Goal: Task Accomplishment & Management: Manage account settings

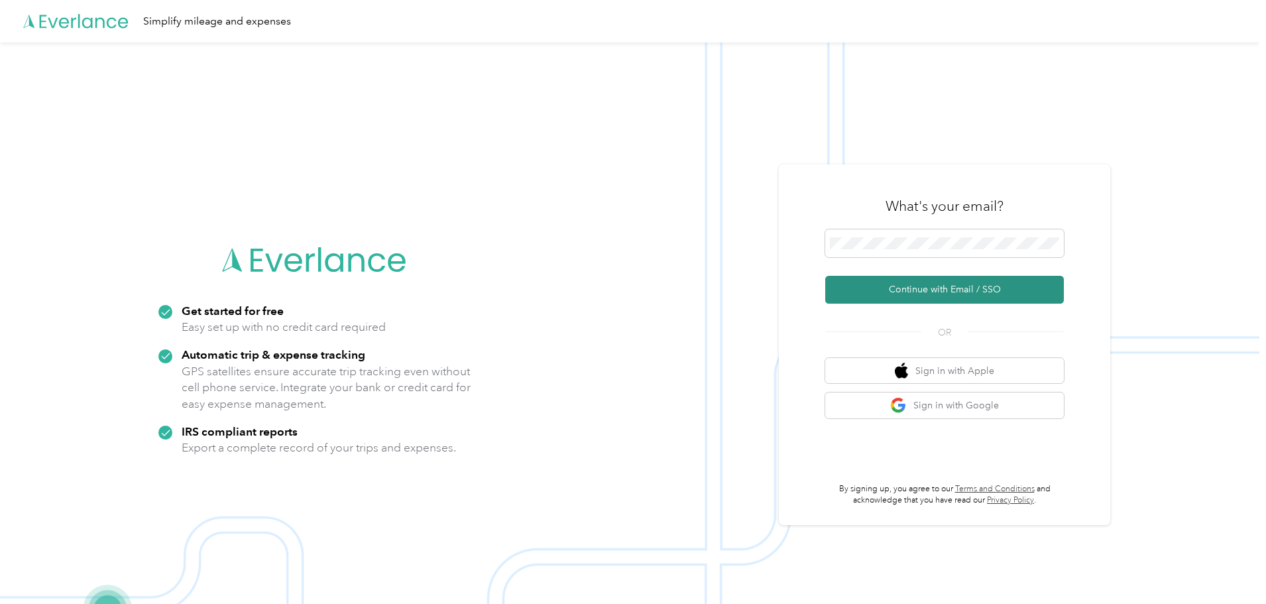
click at [961, 290] on button "Continue with Email / SSO" at bounding box center [944, 290] width 239 height 28
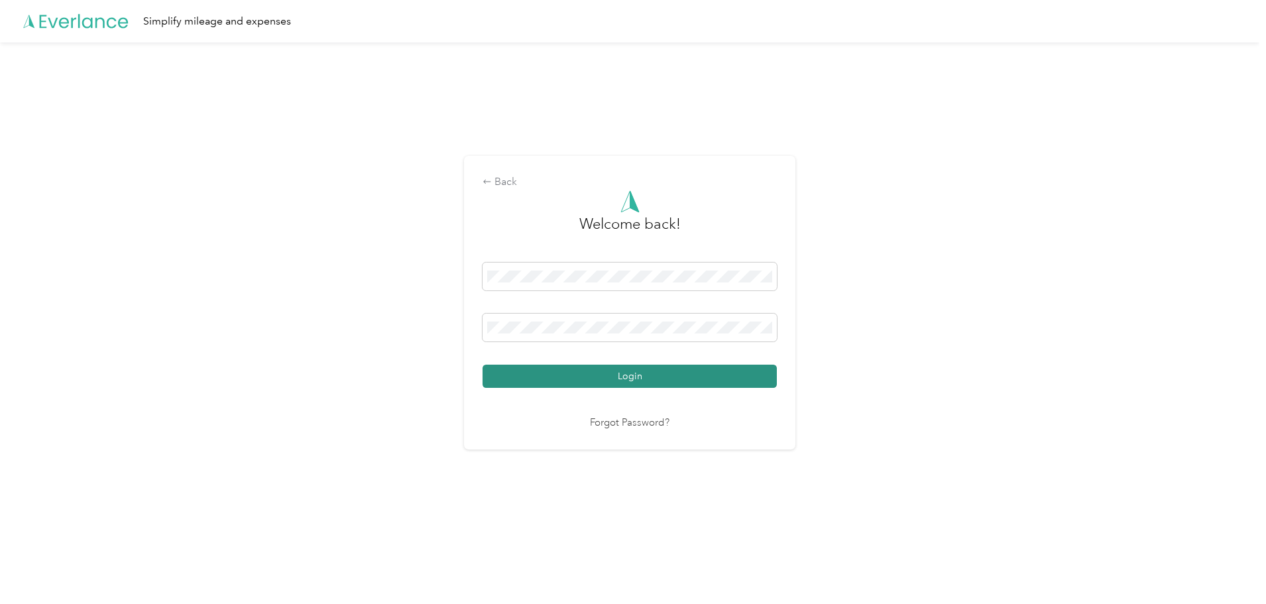
click at [606, 375] on button "Login" at bounding box center [630, 376] width 294 height 23
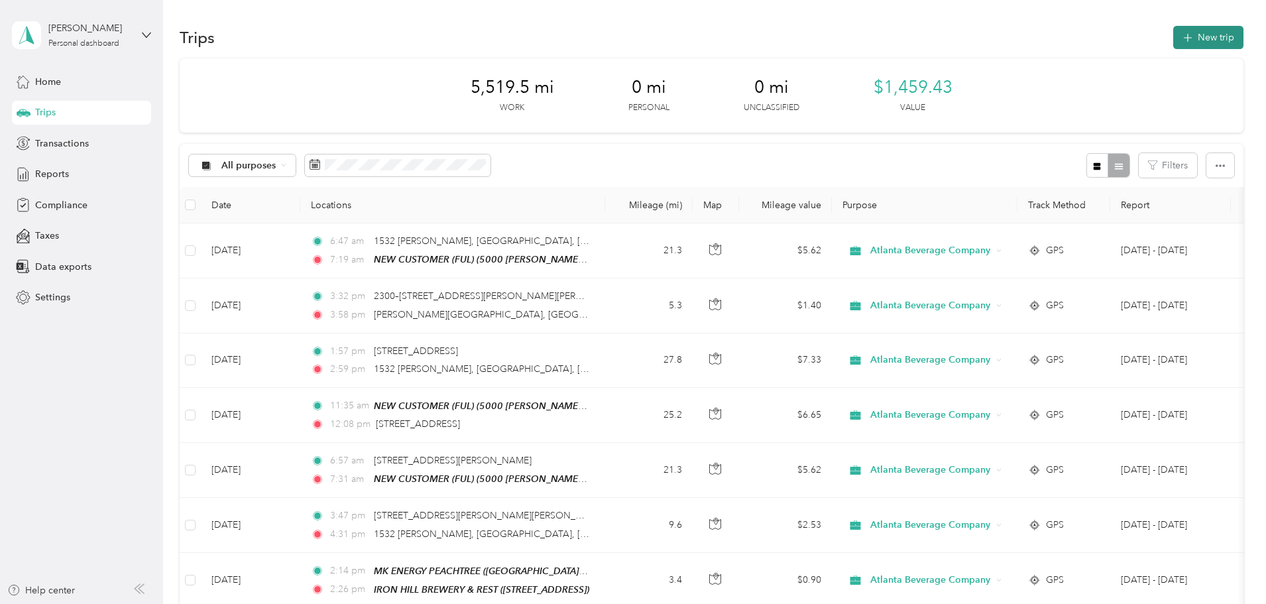
click at [1173, 37] on button "New trip" at bounding box center [1208, 37] width 70 height 23
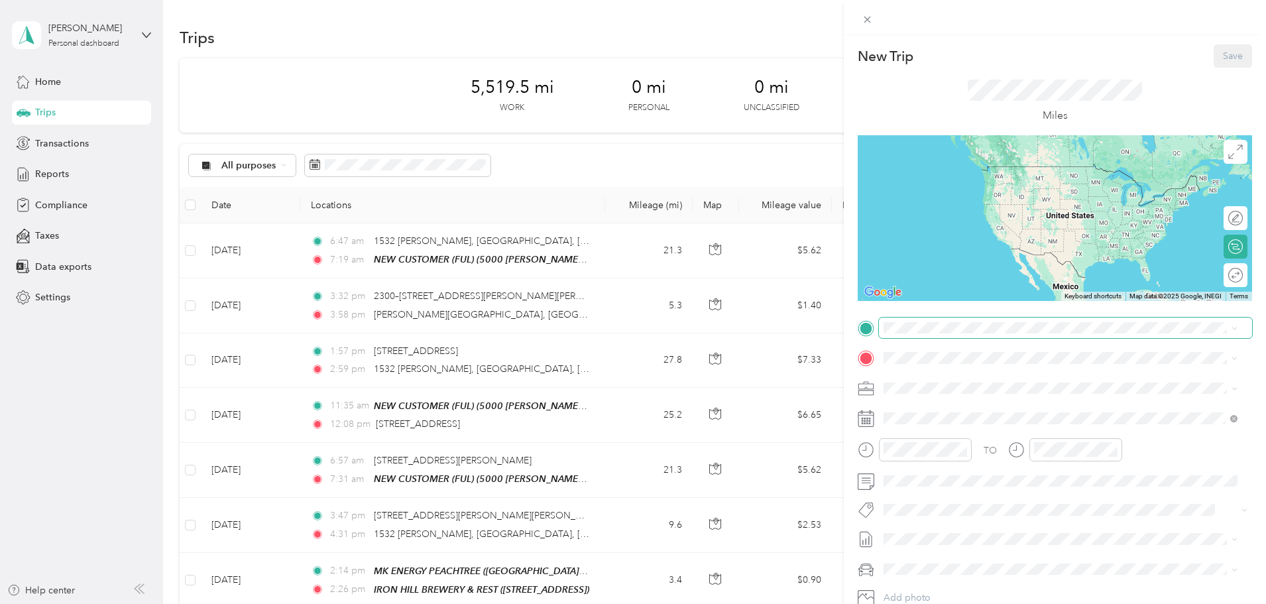
click at [917, 334] on span at bounding box center [1065, 328] width 373 height 21
click at [1034, 387] on div "TEAM NEW CUSTOMER (FUL) [STREET_ADDRESS][PERSON_NAME]" at bounding box center [1071, 397] width 324 height 46
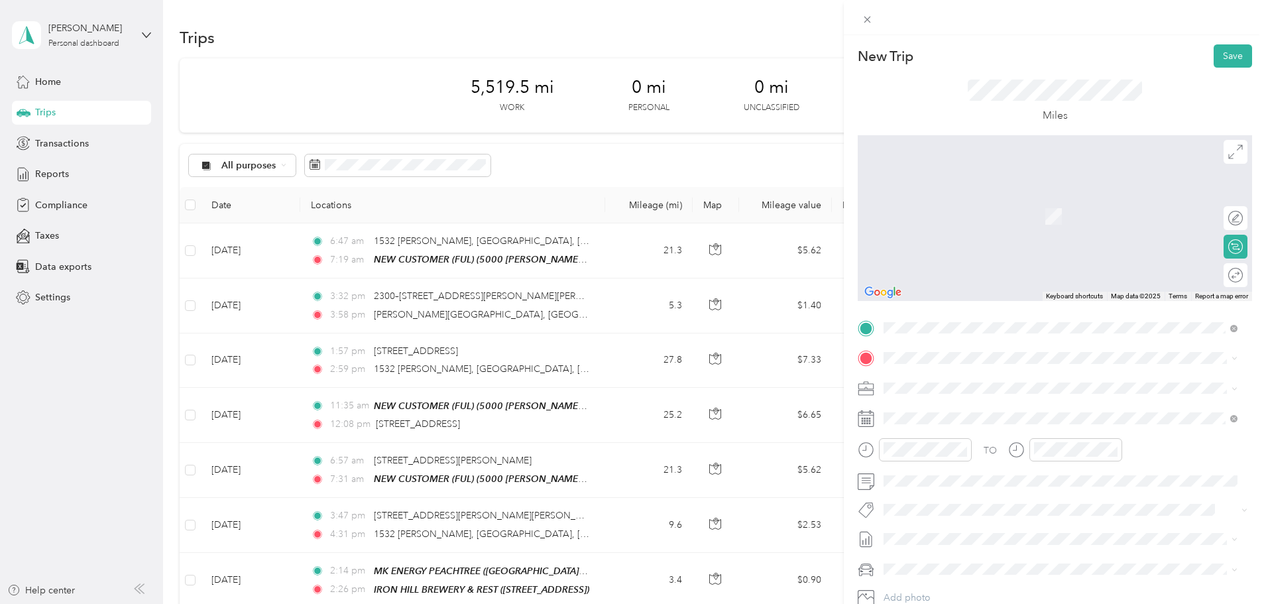
click at [995, 410] on span "[STREET_ADDRESS][PERSON_NAME][US_STATE]" at bounding box center [1012, 405] width 206 height 12
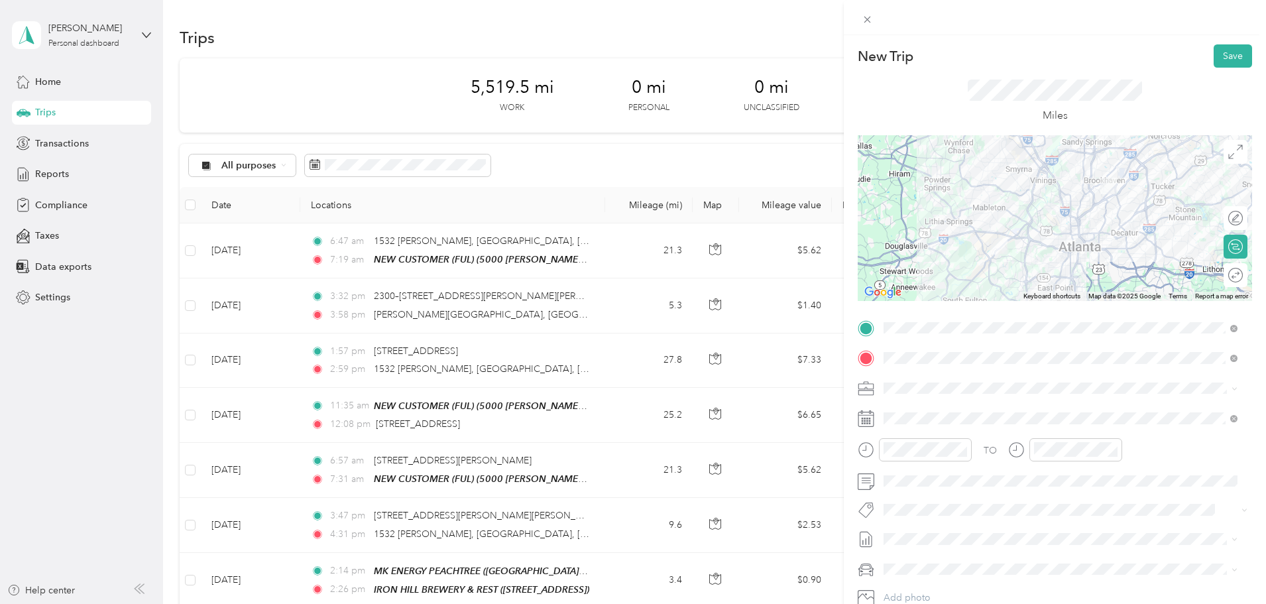
click at [1030, 184] on div at bounding box center [1055, 218] width 394 height 166
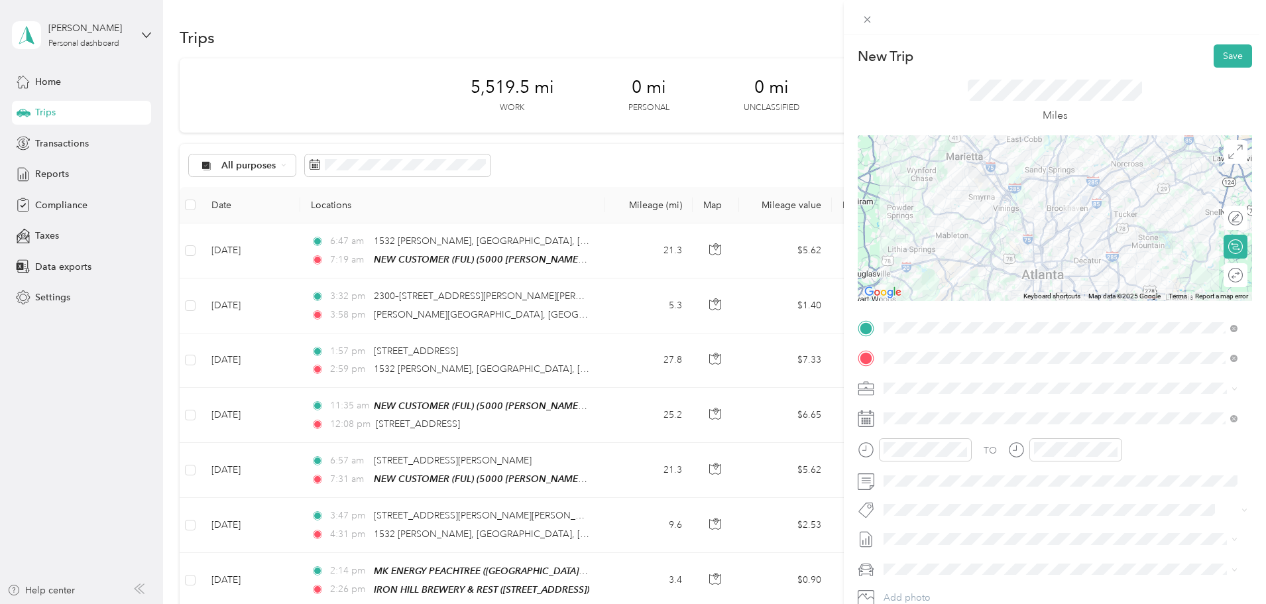
drag, startPoint x: 1059, startPoint y: 225, endPoint x: 1025, endPoint y: 241, distance: 36.8
click at [1025, 241] on div at bounding box center [1055, 218] width 394 height 166
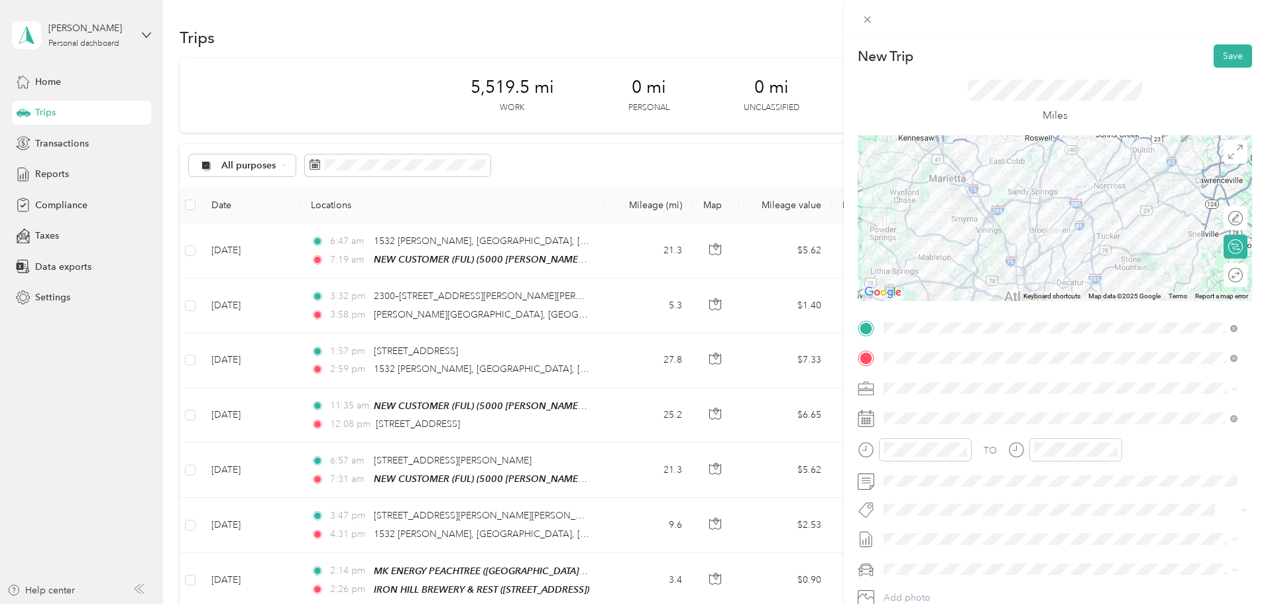
drag, startPoint x: 1015, startPoint y: 222, endPoint x: 1002, endPoint y: 240, distance: 22.3
click at [1002, 240] on div at bounding box center [1055, 218] width 394 height 166
click at [1230, 215] on div at bounding box center [1229, 218] width 28 height 14
drag, startPoint x: 1006, startPoint y: 261, endPoint x: 1035, endPoint y: 197, distance: 70.0
click at [1223, 62] on button "Save" at bounding box center [1233, 55] width 38 height 23
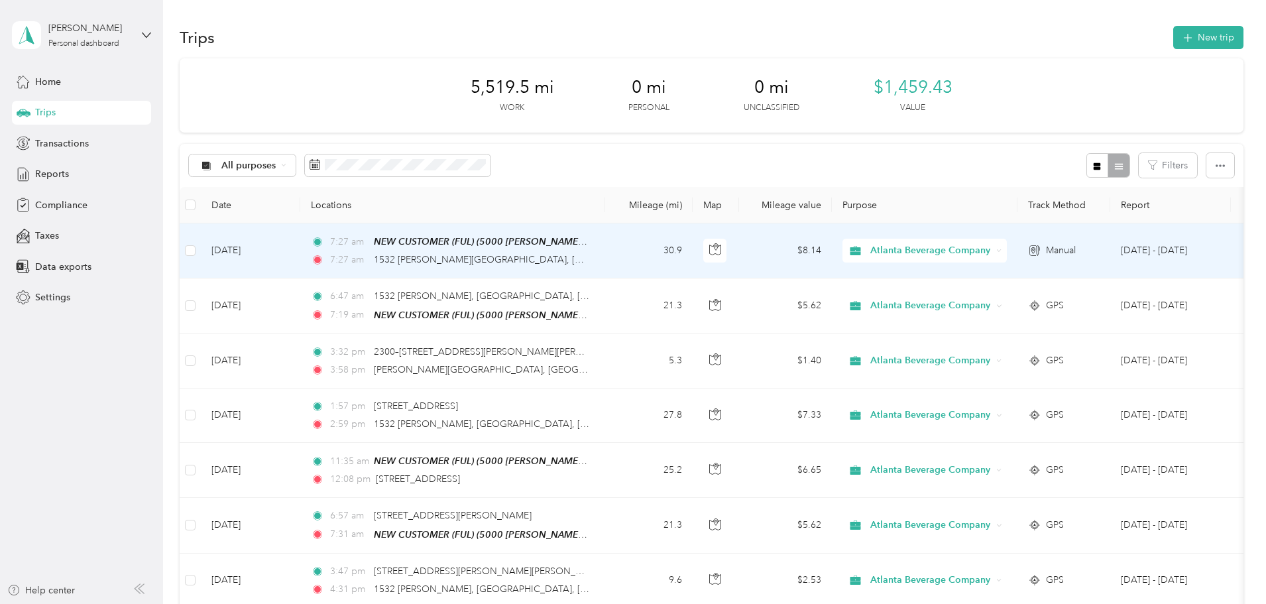
click at [1041, 251] on icon at bounding box center [1034, 250] width 13 height 11
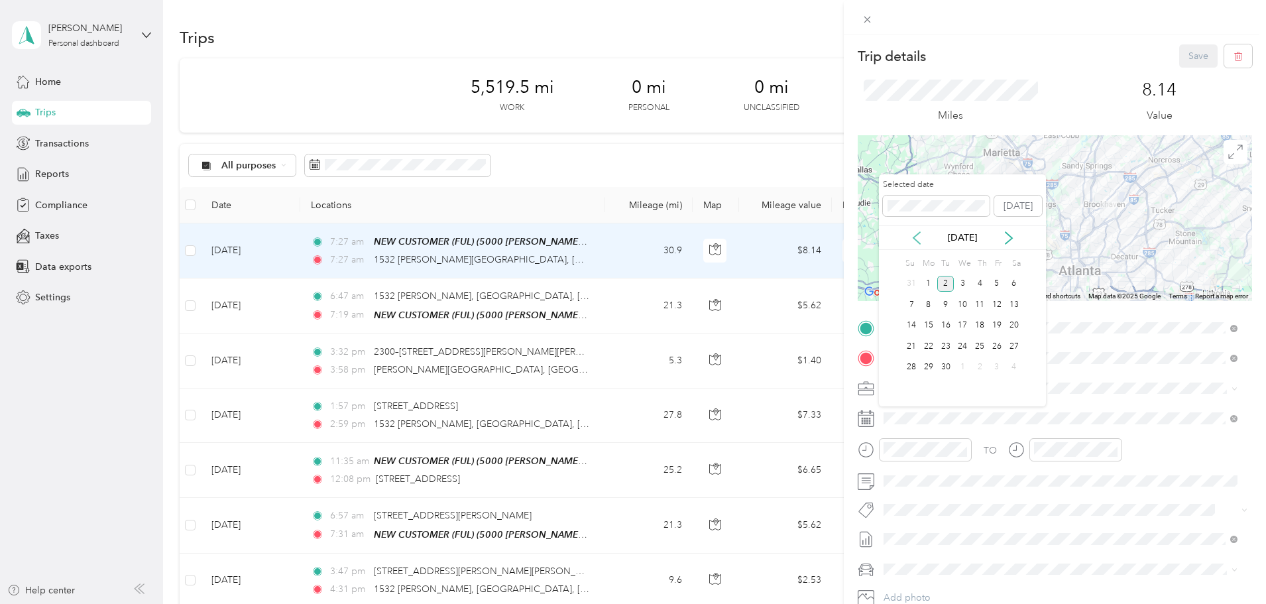
click at [917, 240] on icon at bounding box center [916, 237] width 13 height 13
click at [998, 371] on div "29" at bounding box center [996, 367] width 17 height 17
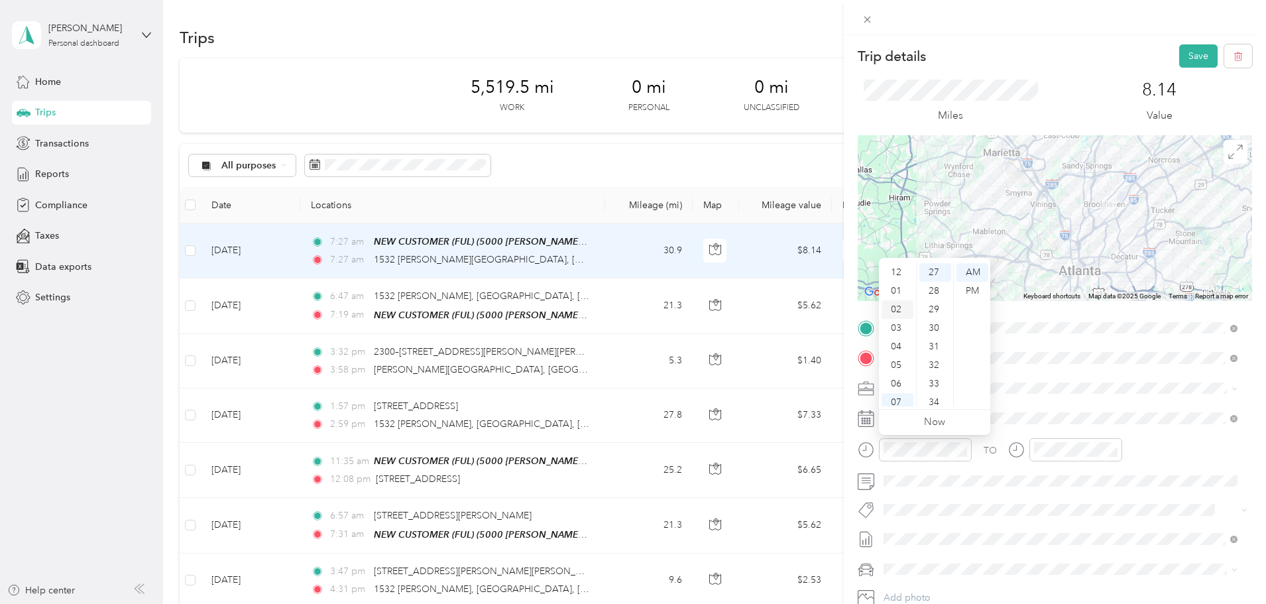
click at [900, 302] on div "02" at bounding box center [898, 309] width 32 height 19
click at [896, 290] on div "03" at bounding box center [898, 291] width 32 height 19
click at [937, 294] on div "15" at bounding box center [935, 300] width 32 height 19
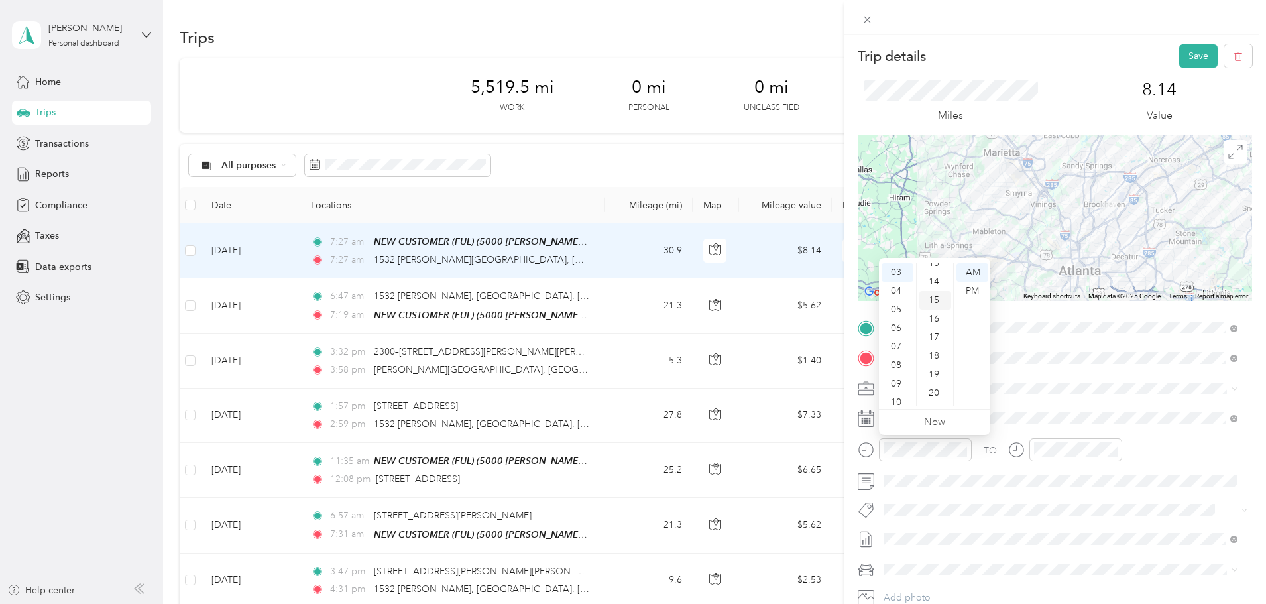
scroll to position [278, 0]
click at [963, 286] on div "PM" at bounding box center [973, 291] width 32 height 19
click at [1090, 400] on div "TO Add photo" at bounding box center [1055, 478] width 394 height 320
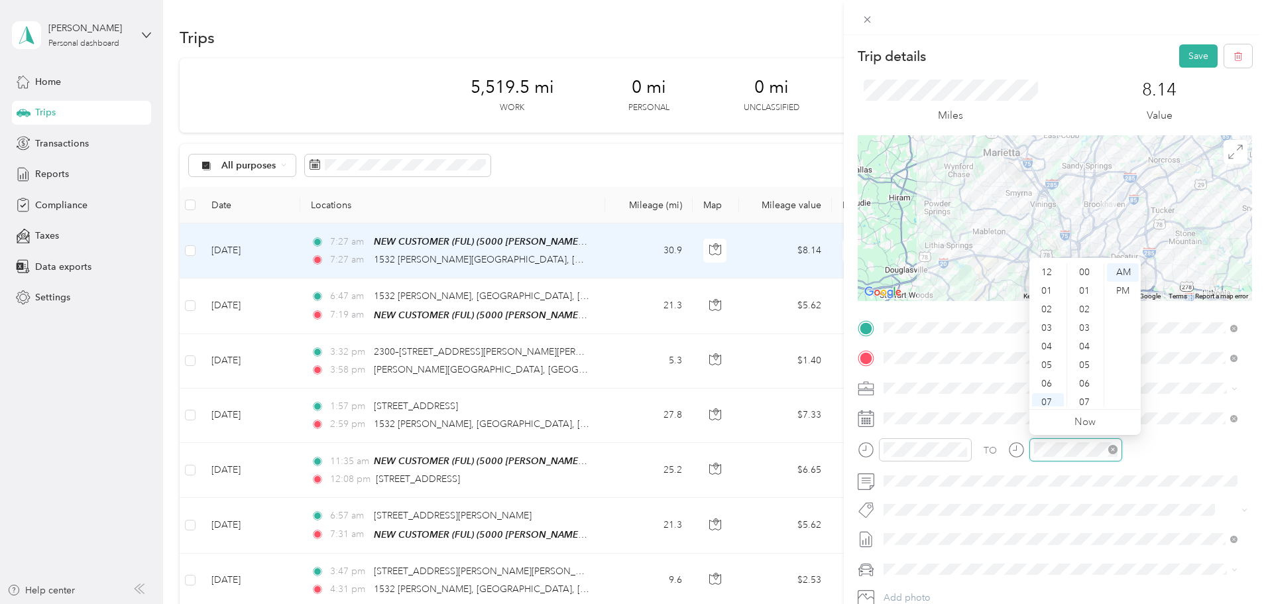
scroll to position [80, 0]
click at [1043, 267] on div "04" at bounding box center [1048, 267] width 32 height 19
click at [1124, 284] on div "PM" at bounding box center [1123, 291] width 32 height 19
click at [1089, 289] on div "11" at bounding box center [1086, 285] width 32 height 19
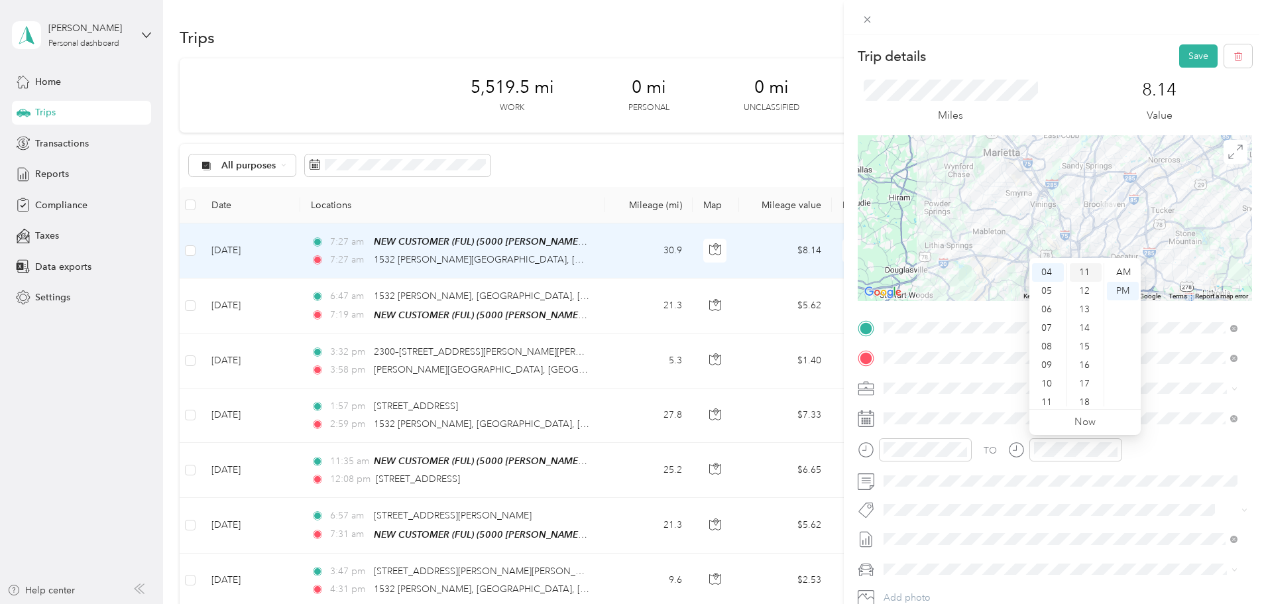
scroll to position [204, 0]
click at [1061, 499] on div "TO Add photo" at bounding box center [1055, 478] width 394 height 320
click at [1183, 53] on button "Save" at bounding box center [1198, 55] width 38 height 23
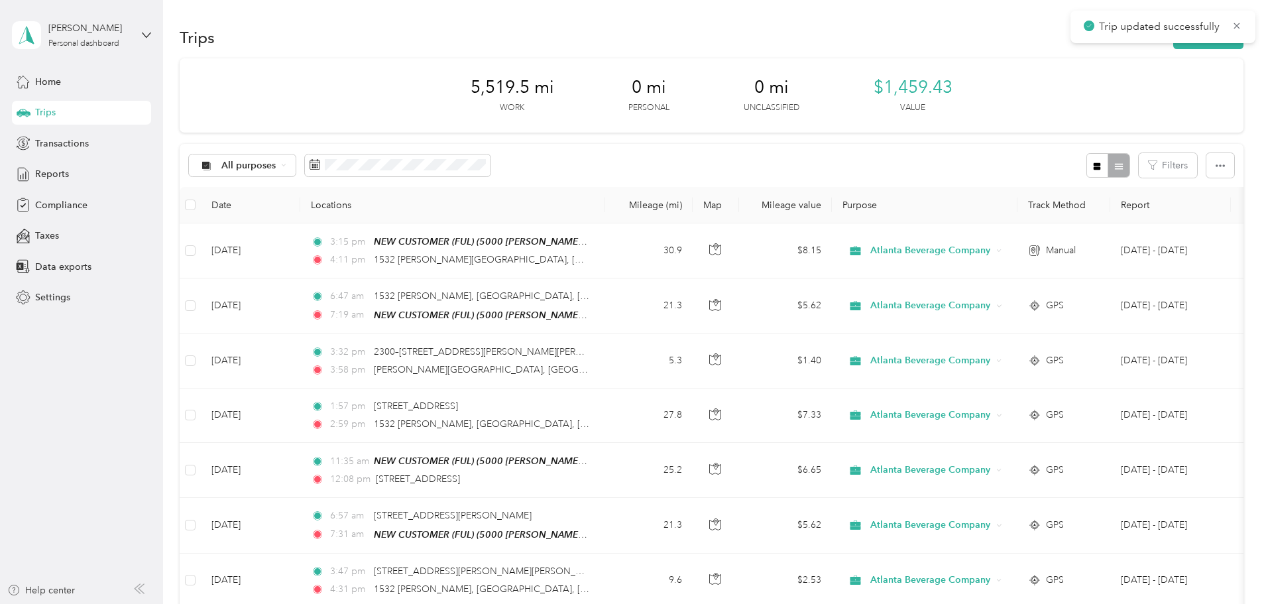
click at [76, 176] on div "Reports" at bounding box center [81, 174] width 139 height 24
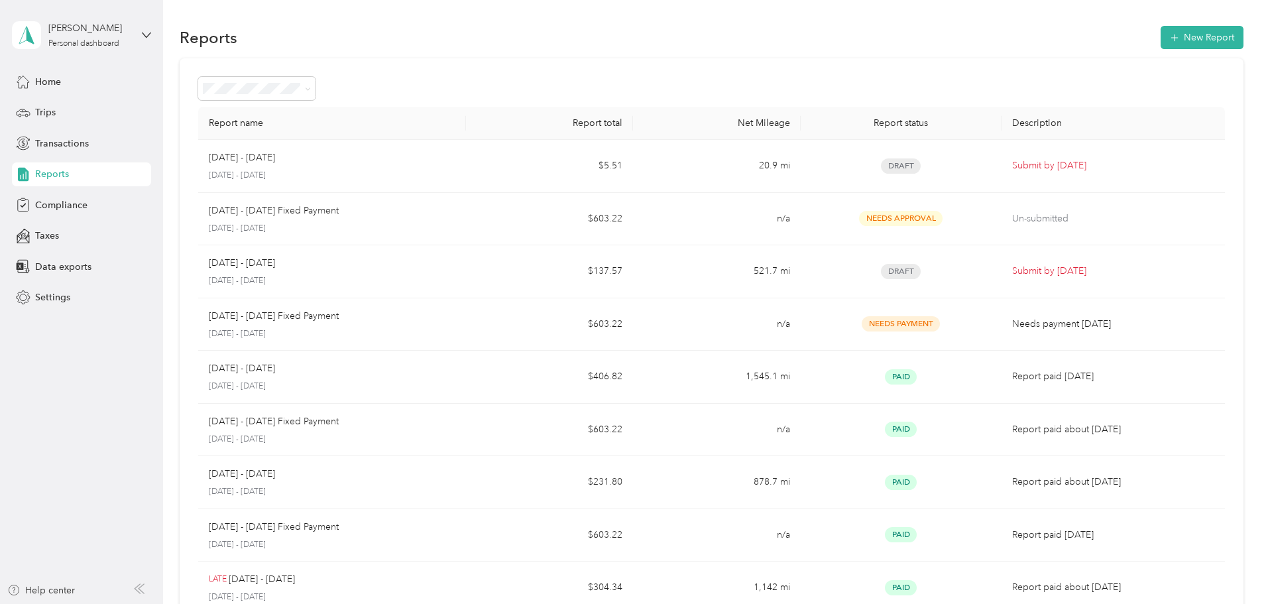
click at [1206, 219] on div "Report name Report total Net Mileage Report status Description [DATE] - [DATE] …" at bounding box center [712, 390] width 1064 height 665
click at [61, 80] on span "Home" at bounding box center [48, 82] width 26 height 14
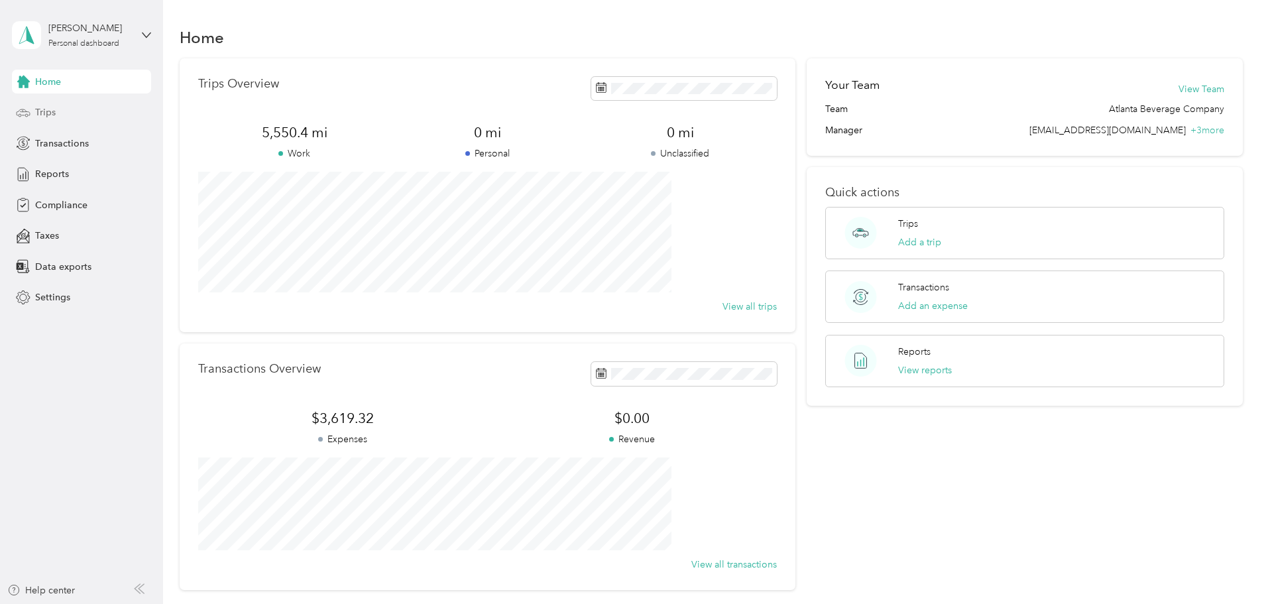
click at [53, 112] on span "Trips" at bounding box center [45, 112] width 21 height 14
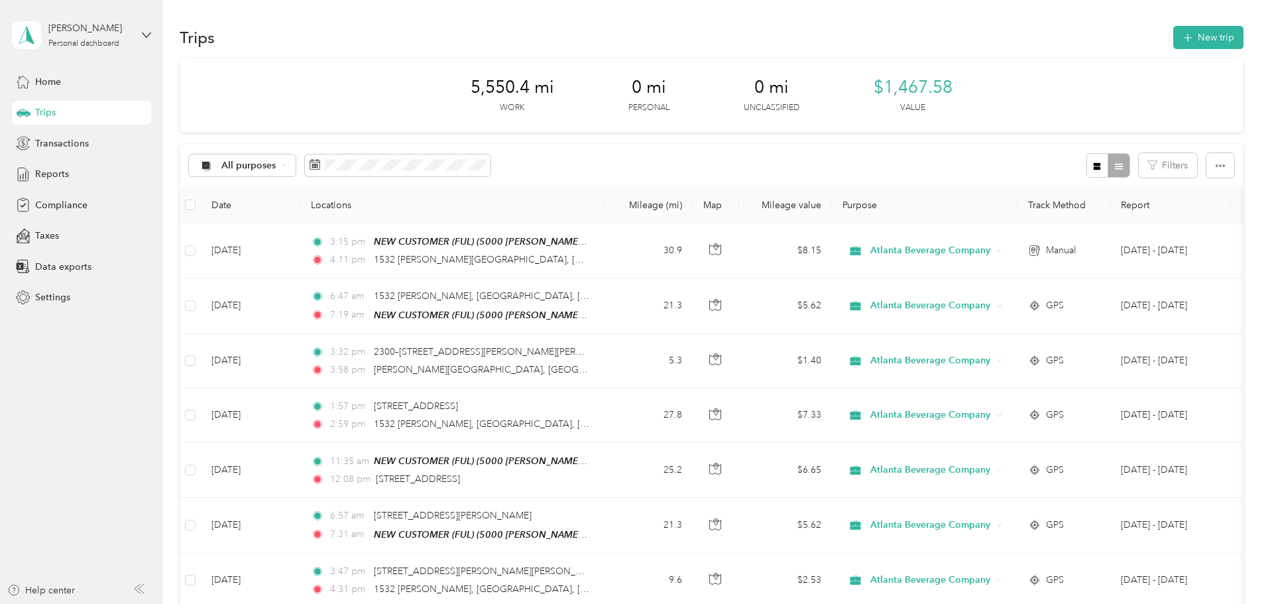
click at [73, 172] on div "Reports" at bounding box center [81, 174] width 139 height 24
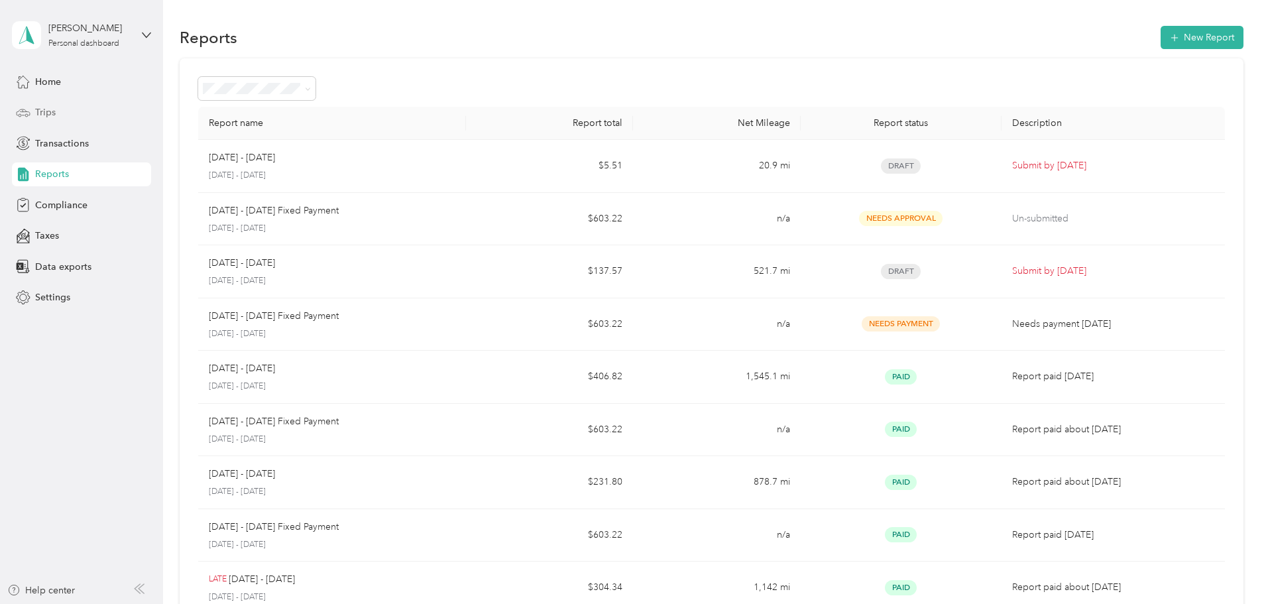
click at [68, 109] on div "Trips" at bounding box center [81, 113] width 139 height 24
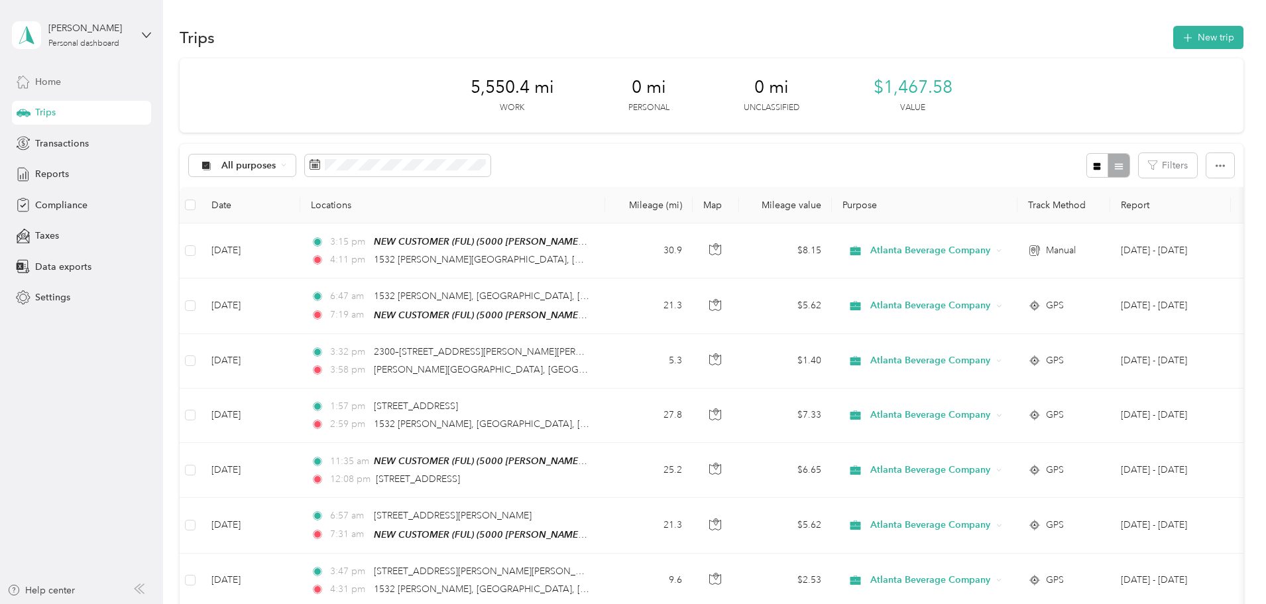
click at [47, 84] on span "Home" at bounding box center [48, 82] width 26 height 14
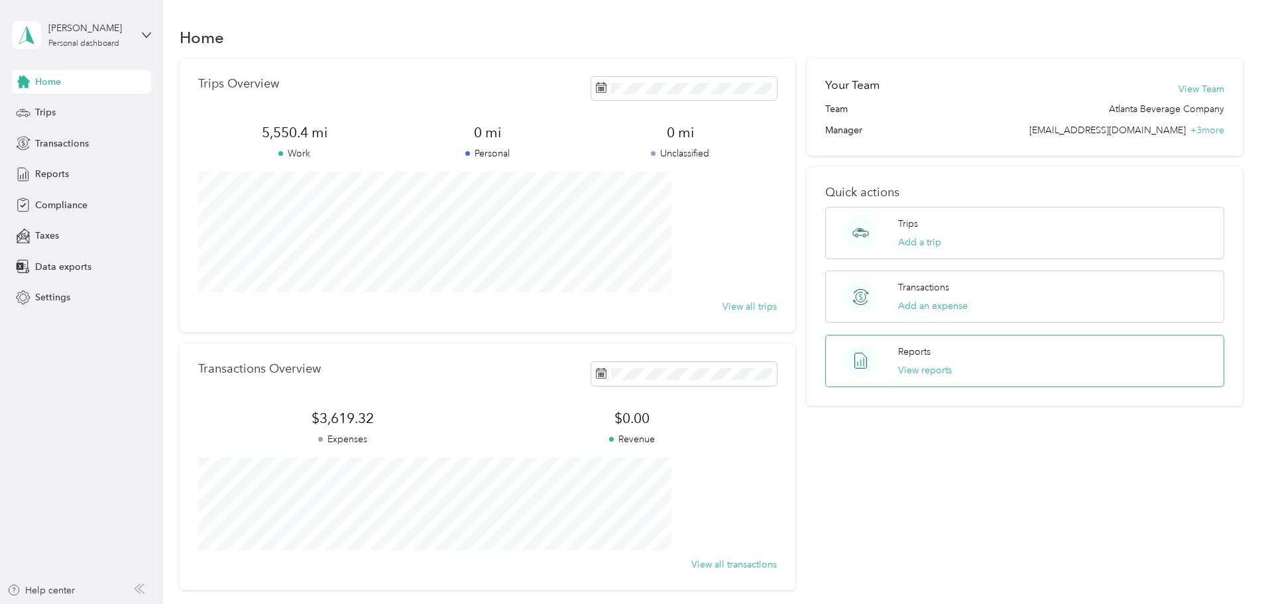
click at [911, 356] on p "Reports" at bounding box center [914, 352] width 32 height 14
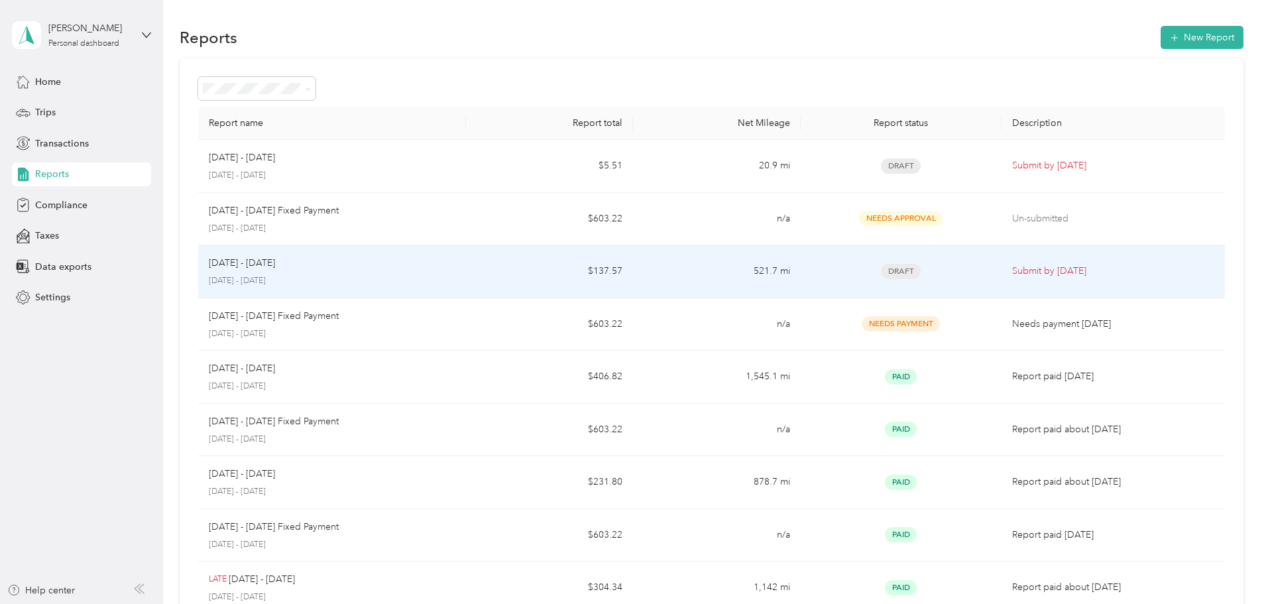
click at [1012, 270] on p "Submit by [DATE]" at bounding box center [1113, 271] width 202 height 15
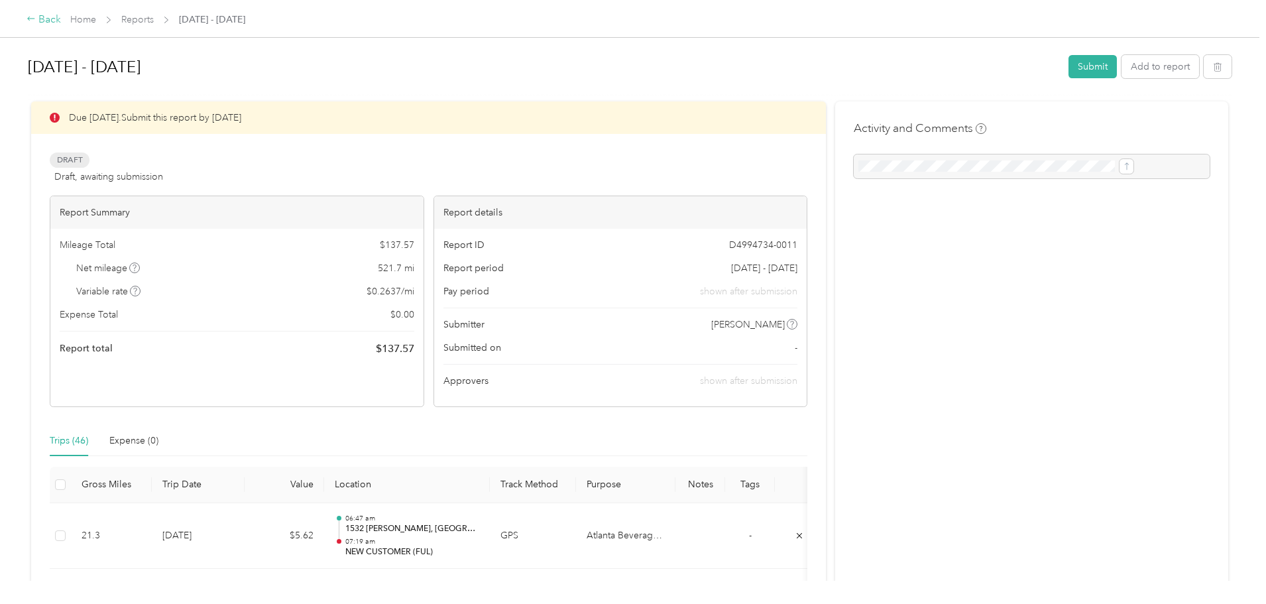
click at [61, 18] on div "Back" at bounding box center [44, 20] width 34 height 16
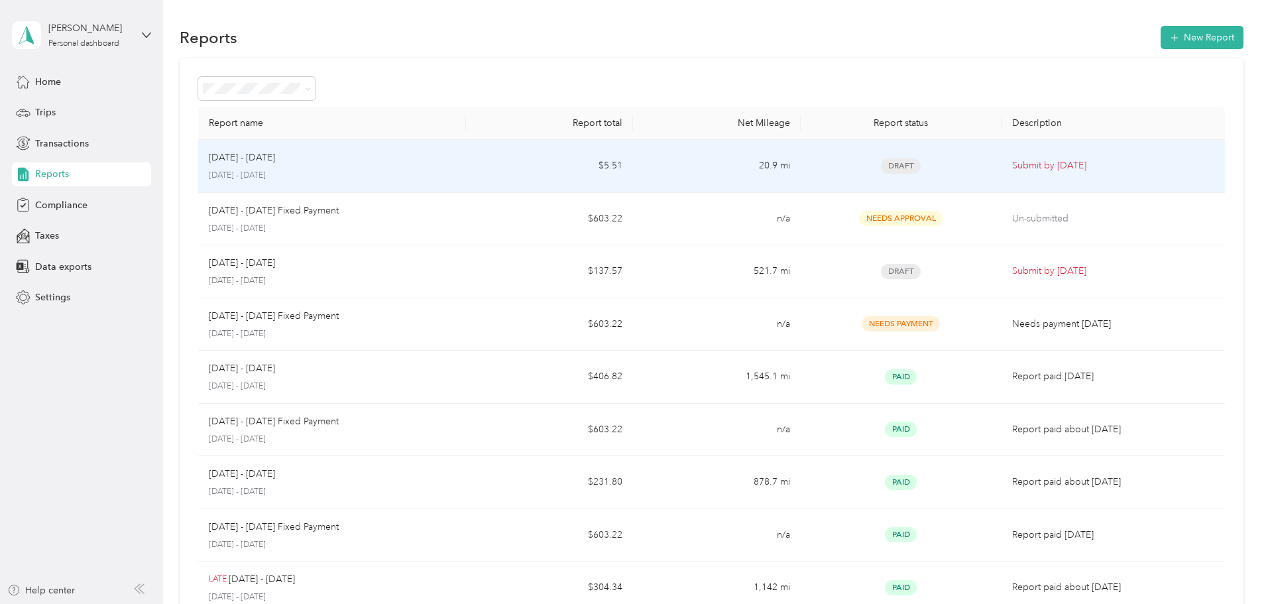
click at [426, 162] on div "[DATE] - [DATE]" at bounding box center [332, 157] width 247 height 15
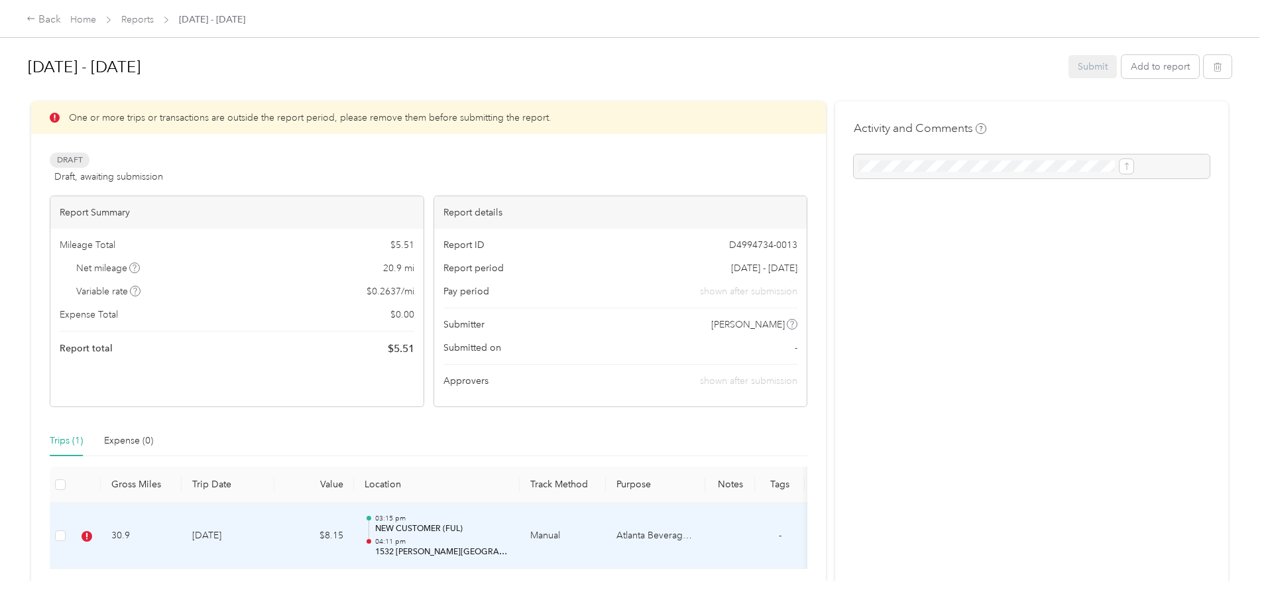
click at [509, 532] on p "NEW CUSTOMER (FUL)" at bounding box center [442, 529] width 134 height 12
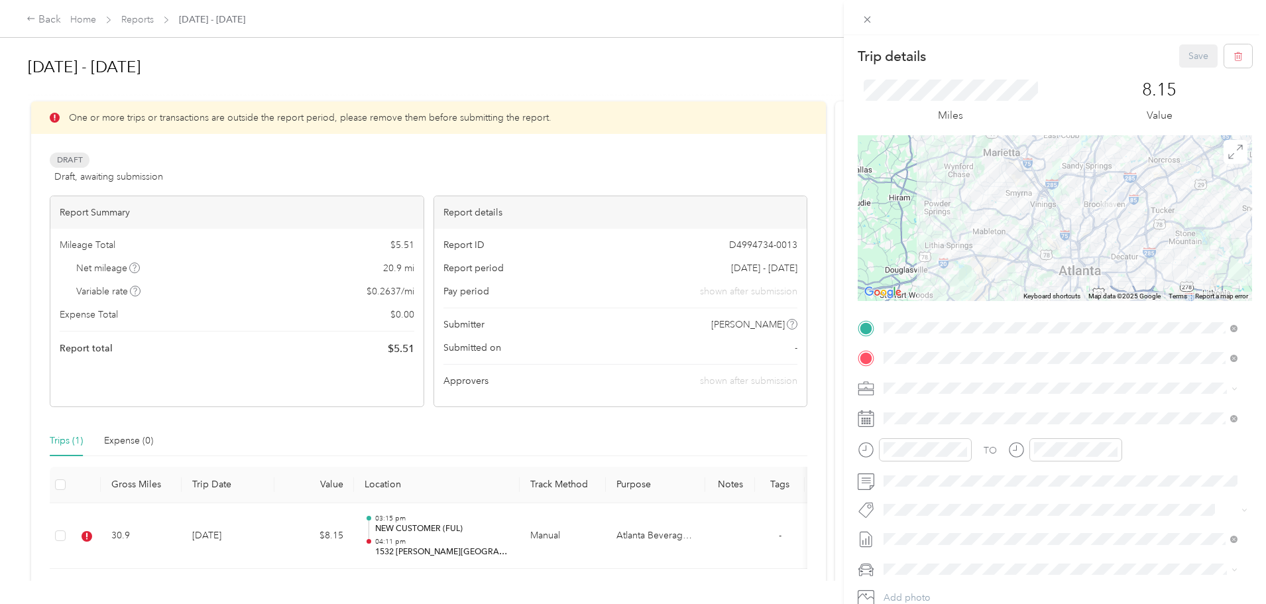
click at [662, 435] on div "Trip details Save This trip cannot be edited because it is either under review,…" at bounding box center [633, 302] width 1266 height 604
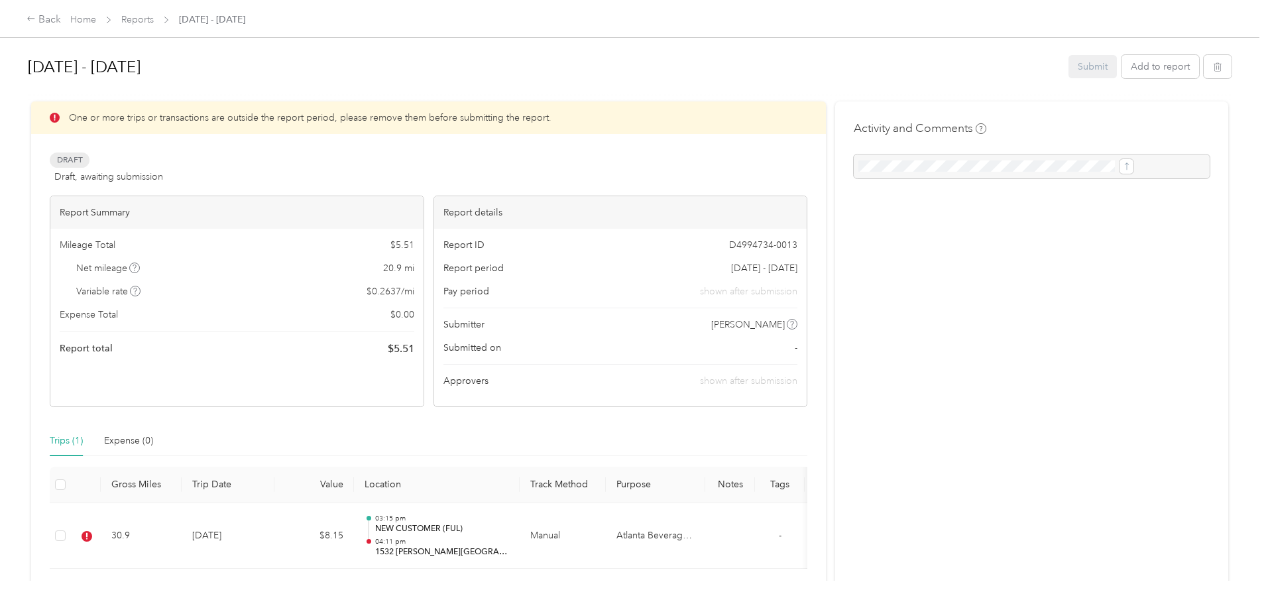
click at [930, 419] on div "Activity and Comments" at bounding box center [1031, 356] width 393 height 510
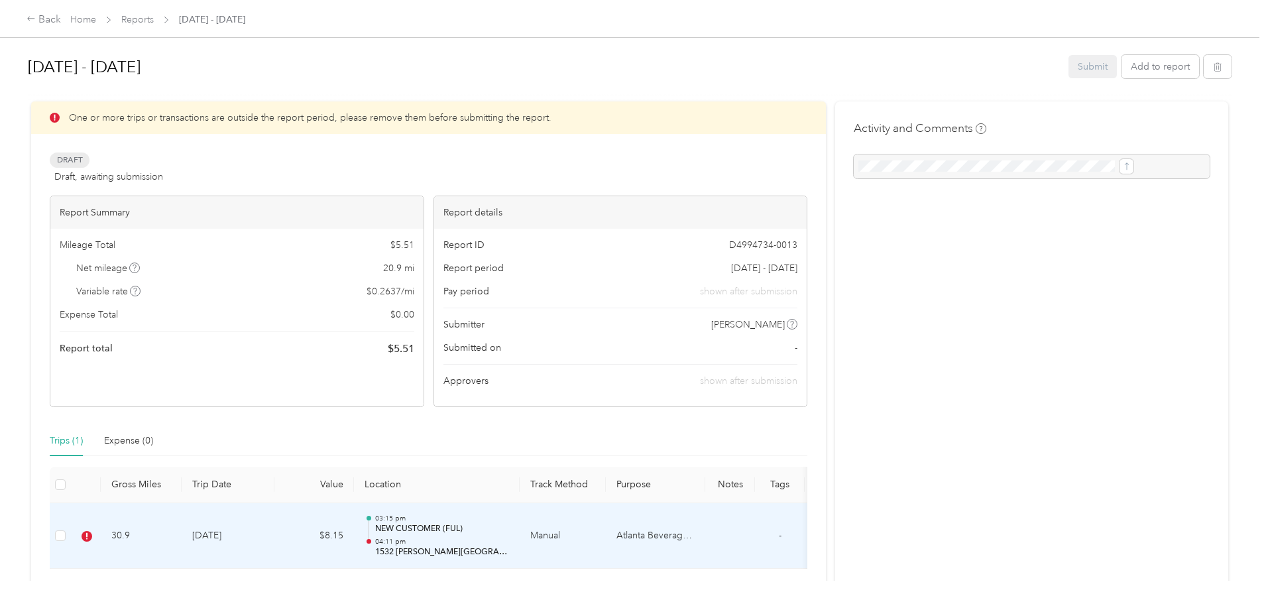
click at [274, 530] on td "[DATE]" at bounding box center [228, 536] width 93 height 66
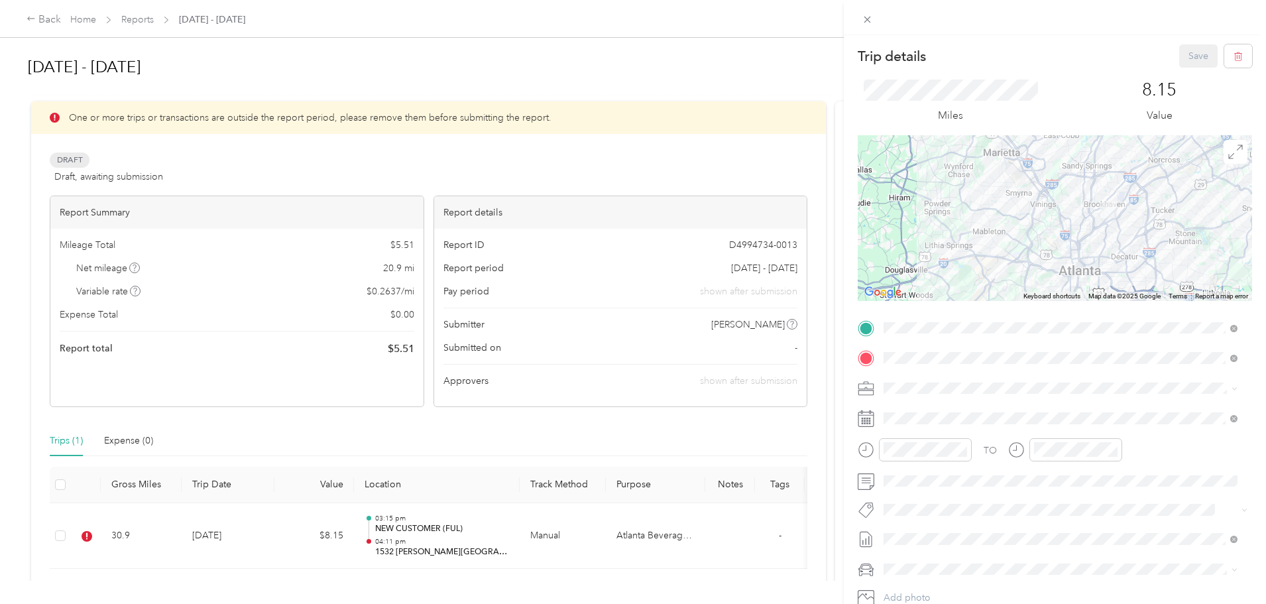
click at [1033, 603] on div "Trip details Save This trip cannot be edited because it is either under review,…" at bounding box center [629, 604] width 1259 height 0
click at [893, 516] on span "[DATE] - [DATE]" at bounding box center [917, 517] width 66 height 14
click at [1182, 52] on button "Save" at bounding box center [1198, 55] width 38 height 23
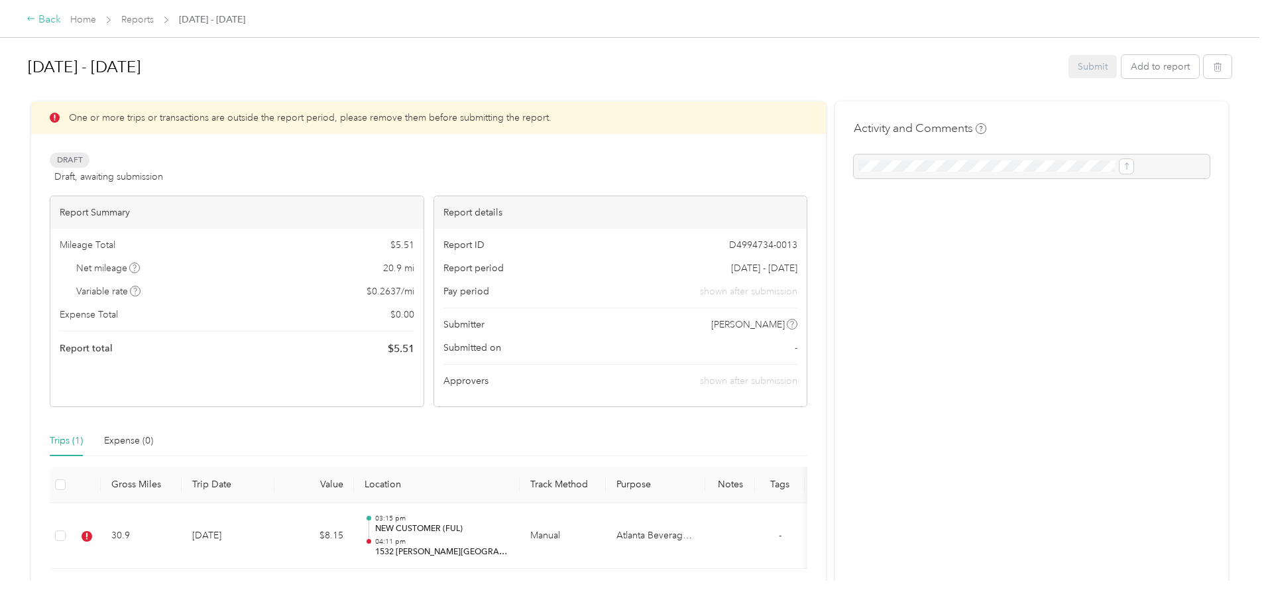
click at [61, 18] on div "Back" at bounding box center [44, 20] width 34 height 16
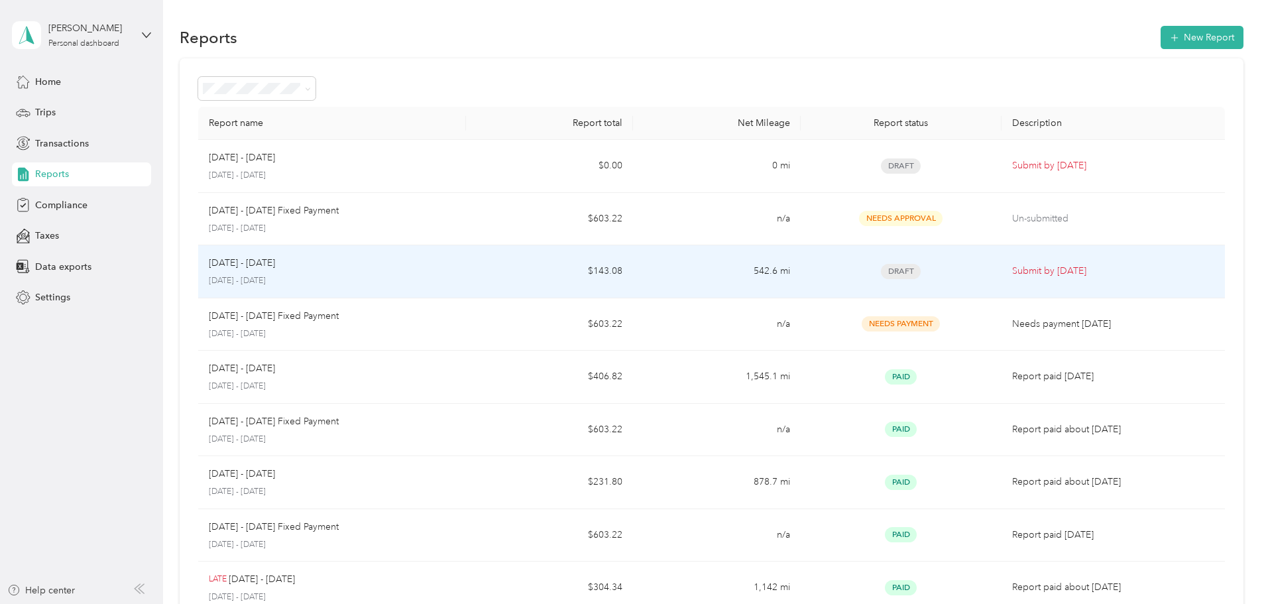
click at [1012, 276] on p "Submit by [DATE]" at bounding box center [1113, 271] width 202 height 15
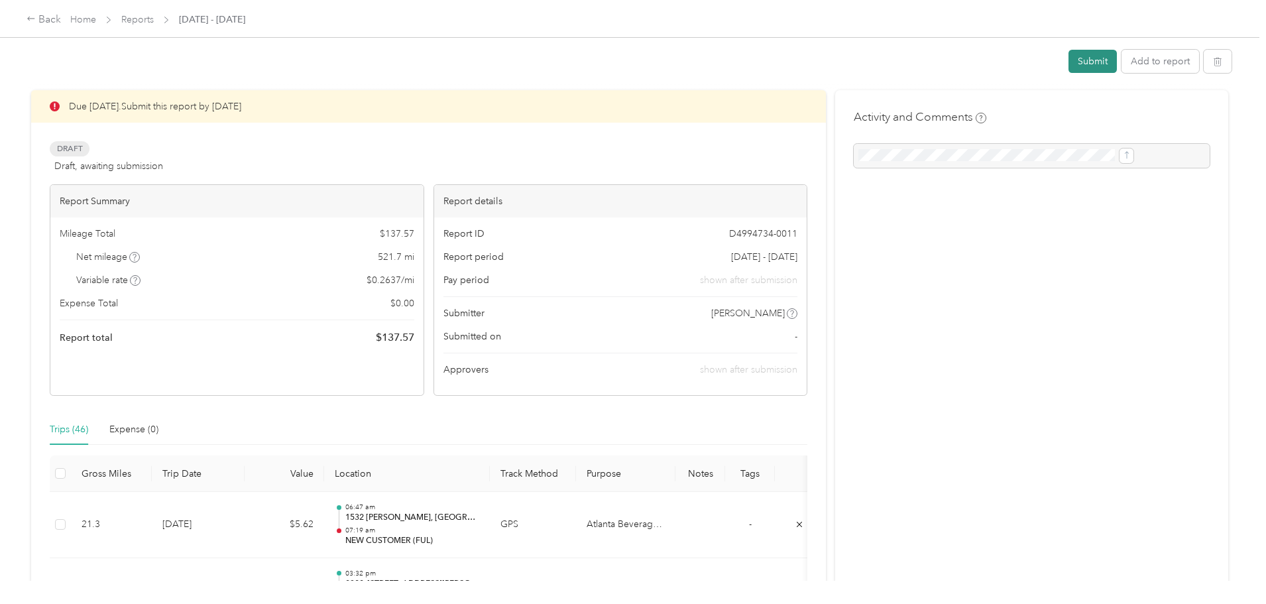
click at [1069, 58] on button "Submit" at bounding box center [1093, 61] width 48 height 23
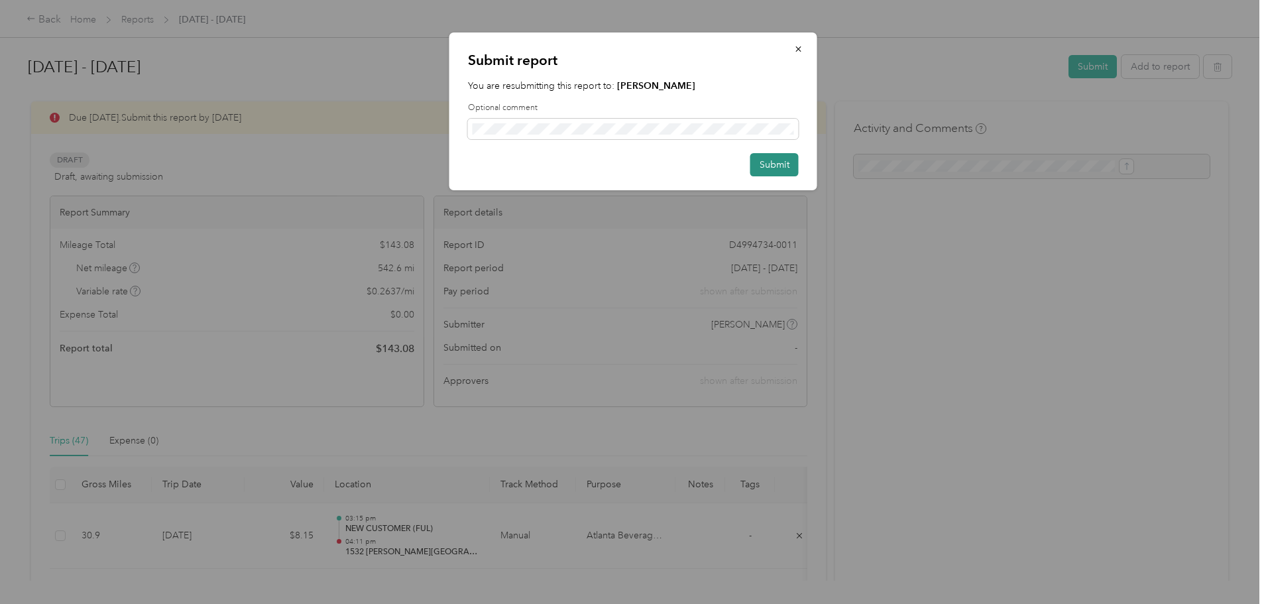
click at [780, 162] on button "Submit" at bounding box center [774, 164] width 48 height 23
